Goal: Navigation & Orientation: Find specific page/section

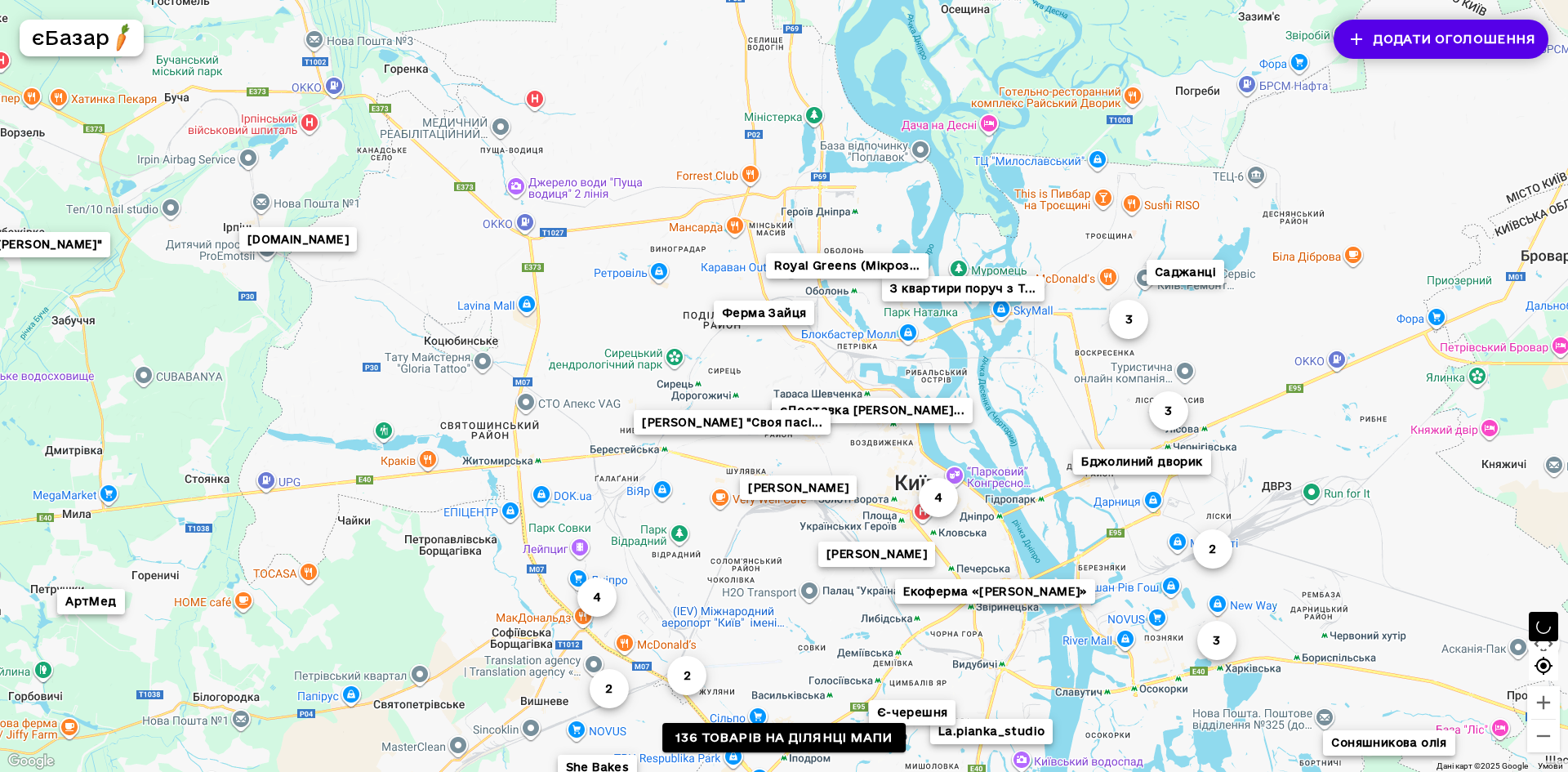
drag, startPoint x: 853, startPoint y: 405, endPoint x: 665, endPoint y: 400, distance: 188.1
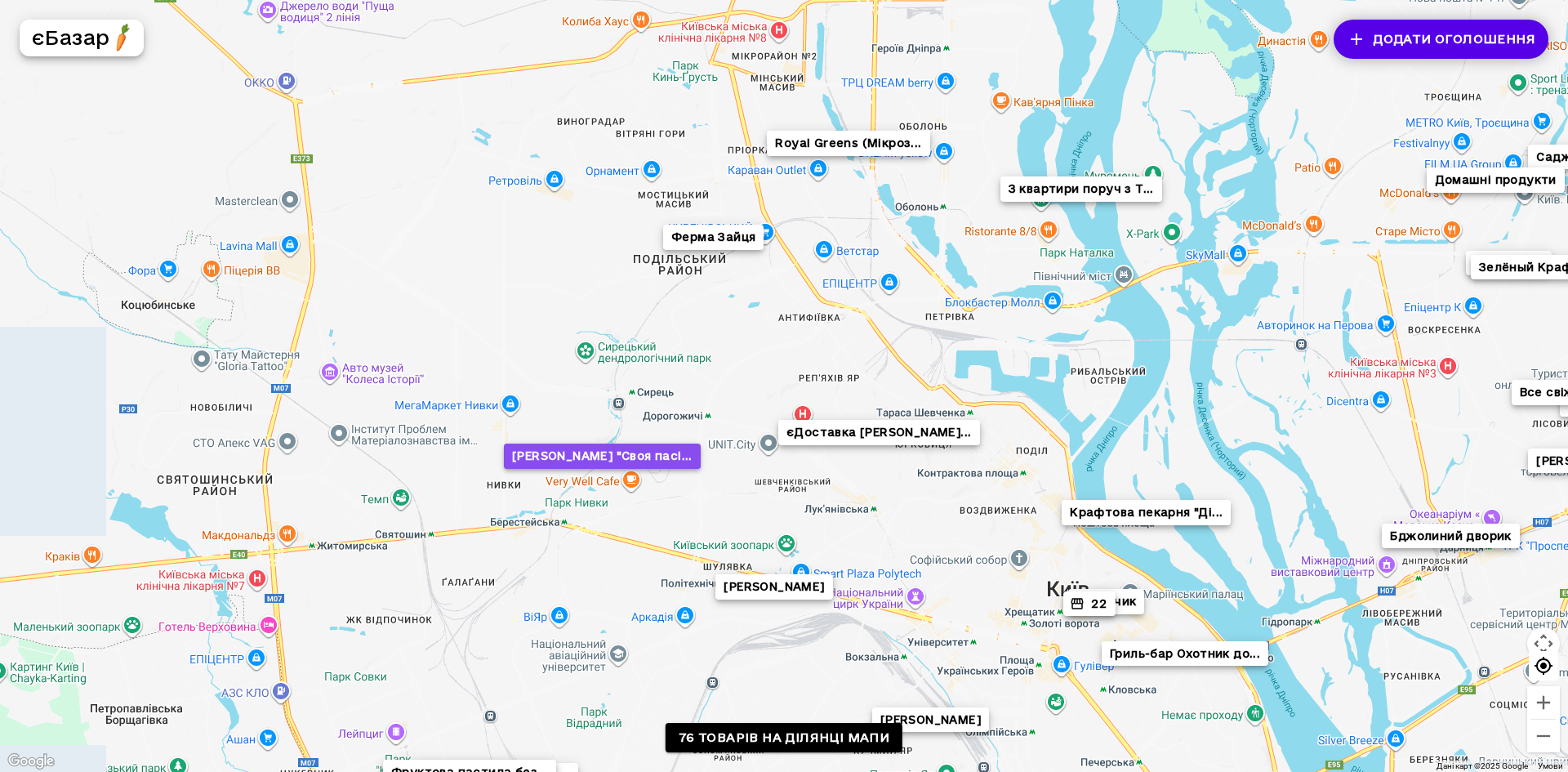
click at [611, 458] on button "[PERSON_NAME] "Своя пасі..." at bounding box center [602, 456] width 197 height 25
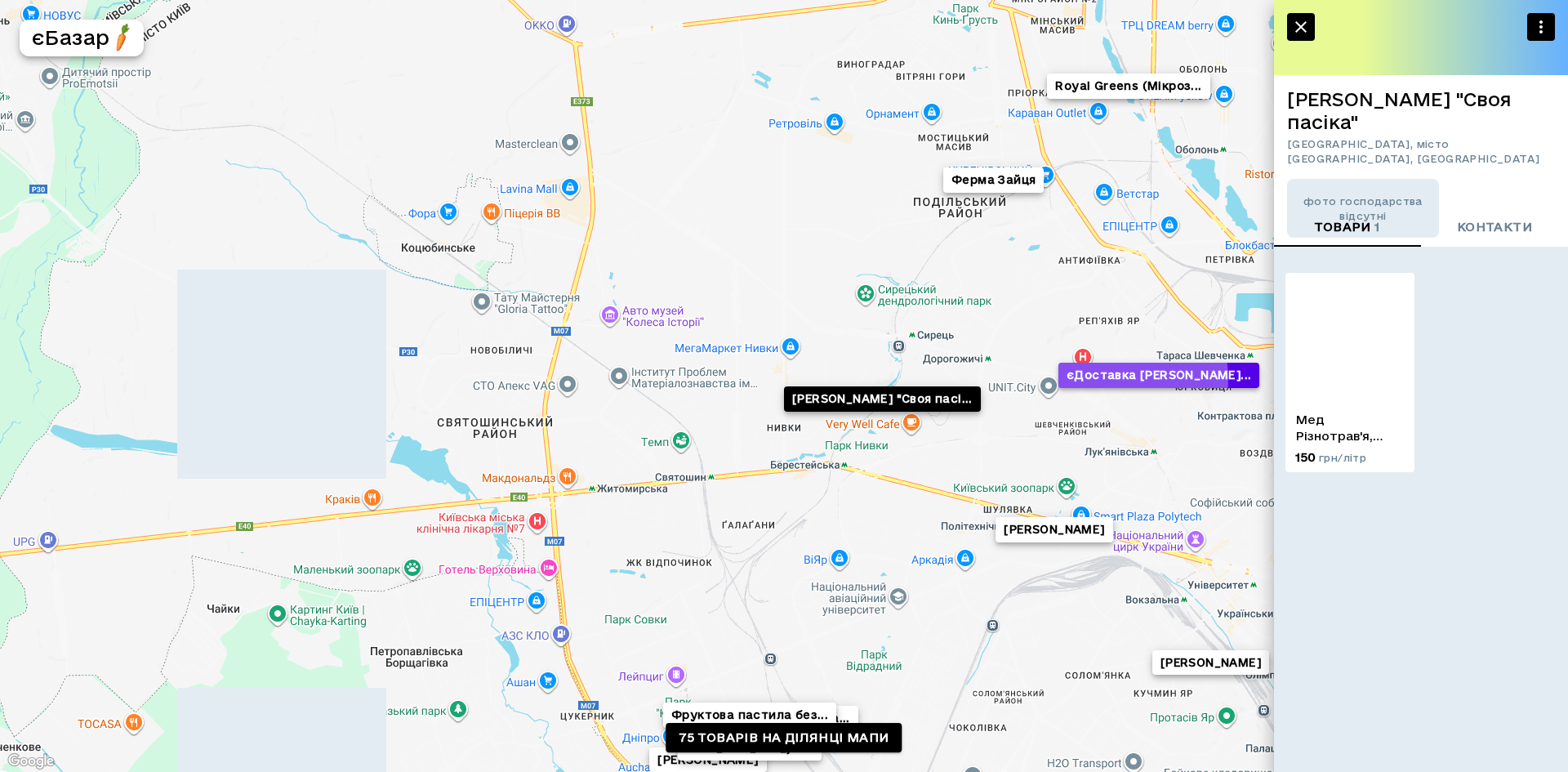
click at [1118, 380] on button "єДоставка [PERSON_NAME]..." at bounding box center [1158, 375] width 201 height 25
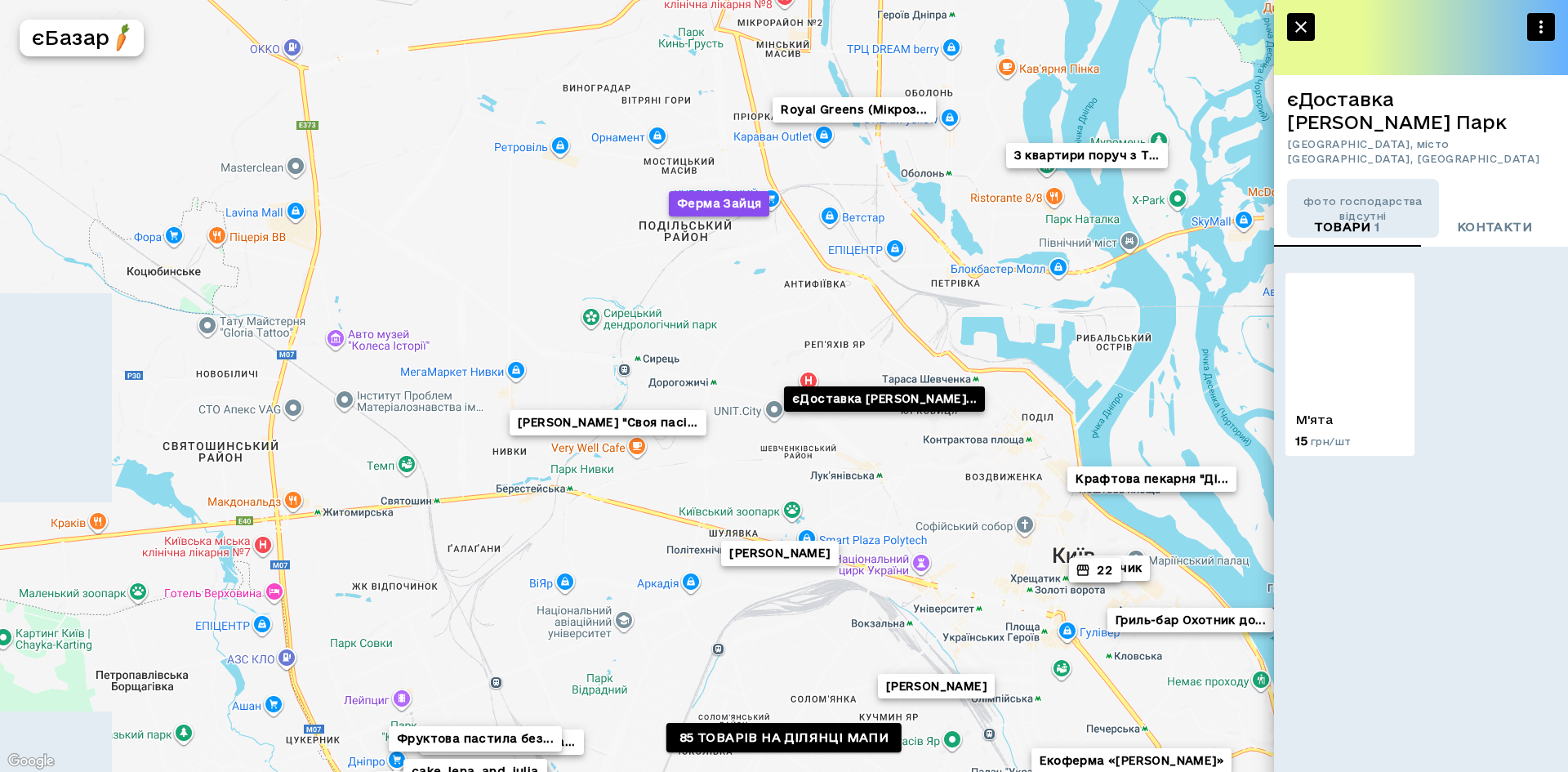
click at [719, 202] on button "Ферма Зайця" at bounding box center [719, 204] width 100 height 25
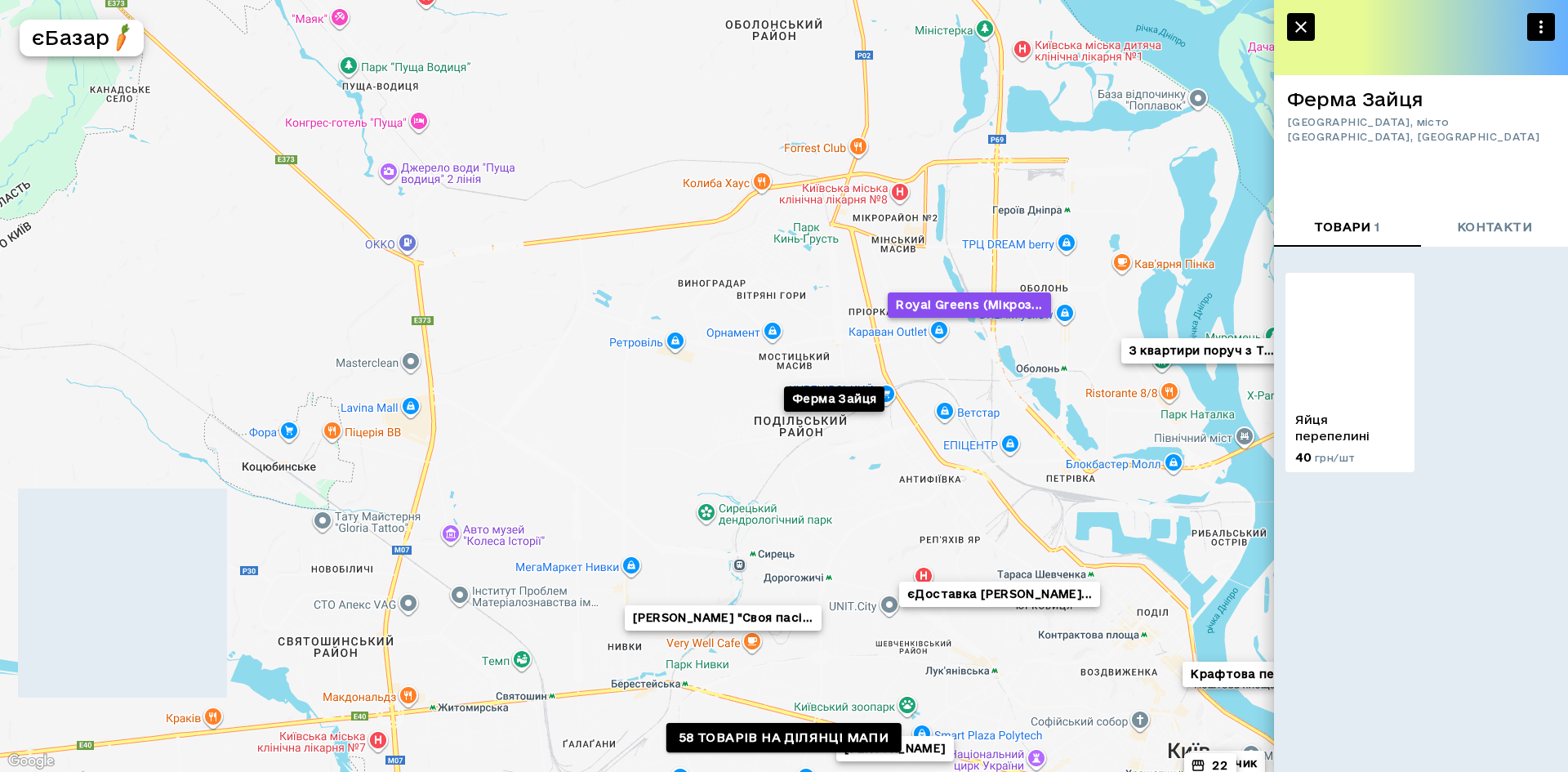
click at [998, 311] on button "Royal Greens (Мікроз..." at bounding box center [968, 305] width 162 height 25
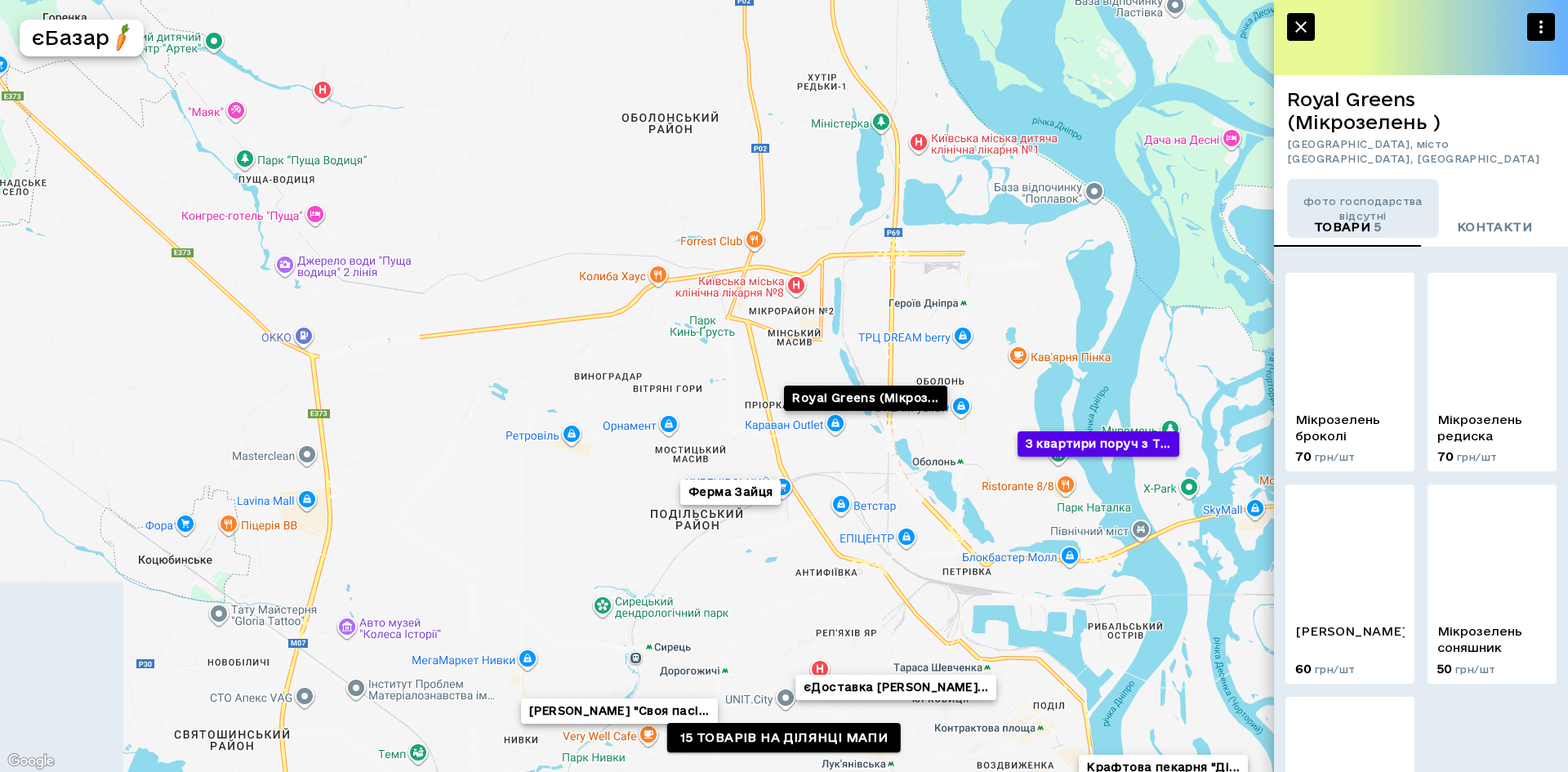
click at [1082, 441] on button "З квартири поруч з T..." at bounding box center [1098, 444] width 161 height 25
